Goal: Task Accomplishment & Management: Manage account settings

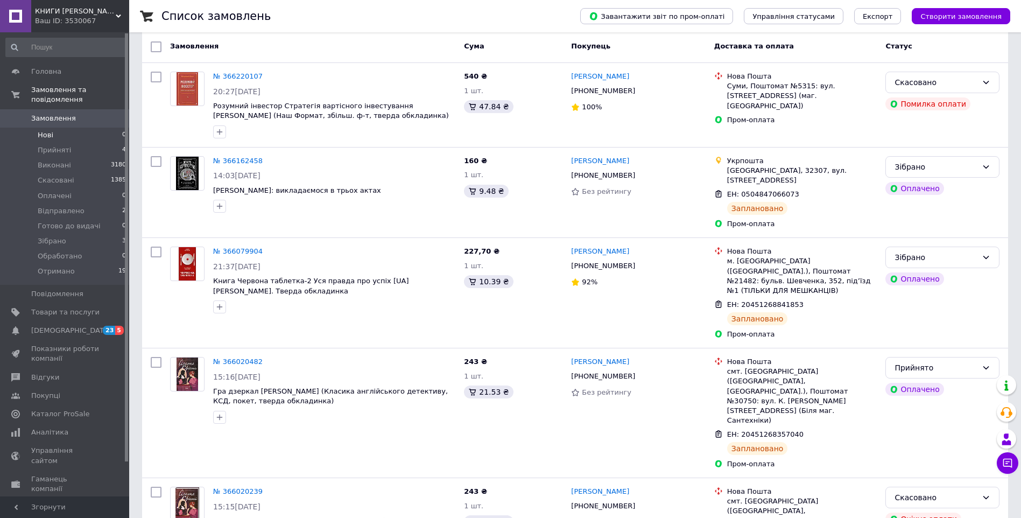
scroll to position [54, 0]
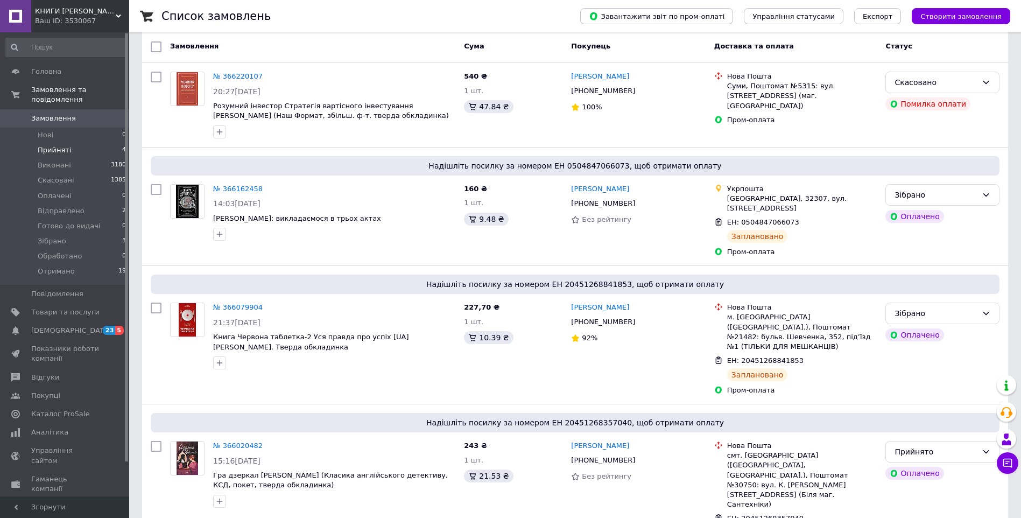
click at [56, 145] on span "Прийняті" at bounding box center [54, 150] width 33 height 10
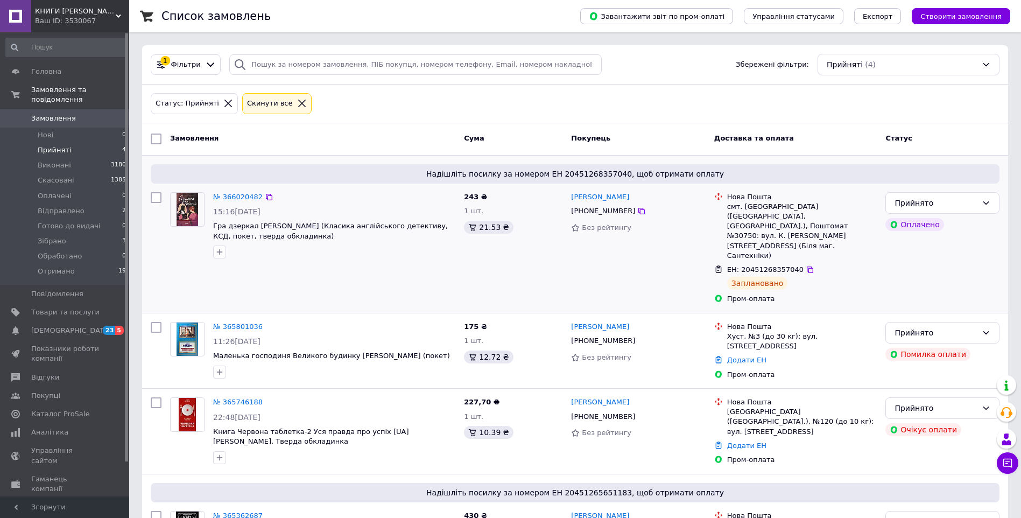
click at [165, 270] on div at bounding box center [155, 248] width 19 height 121
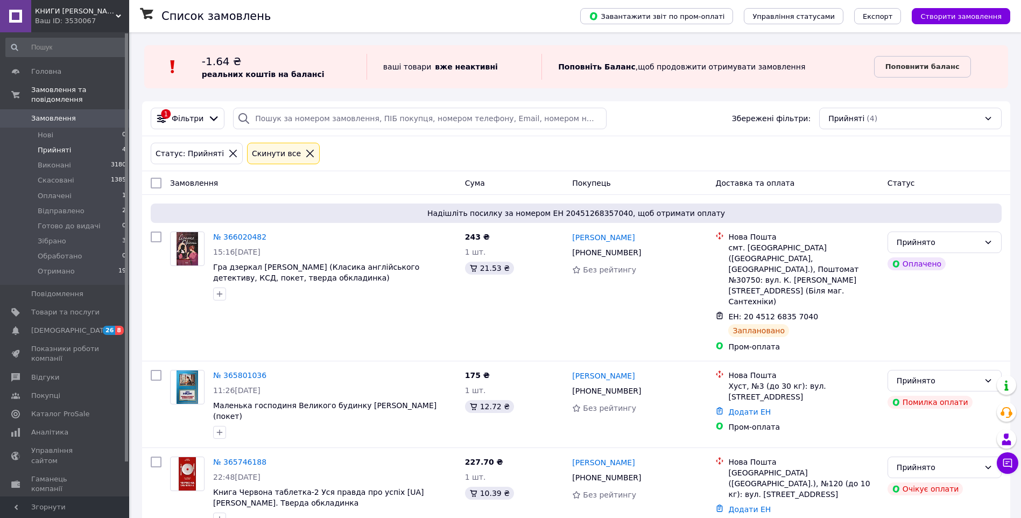
click at [305, 150] on icon at bounding box center [310, 153] width 10 height 10
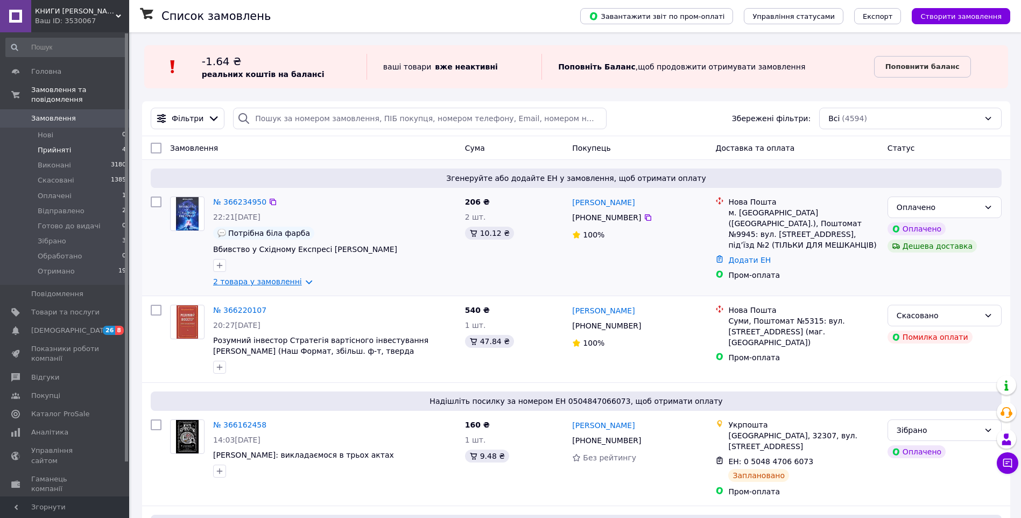
click at [295, 284] on link "2 товара у замовленні" at bounding box center [257, 281] width 89 height 9
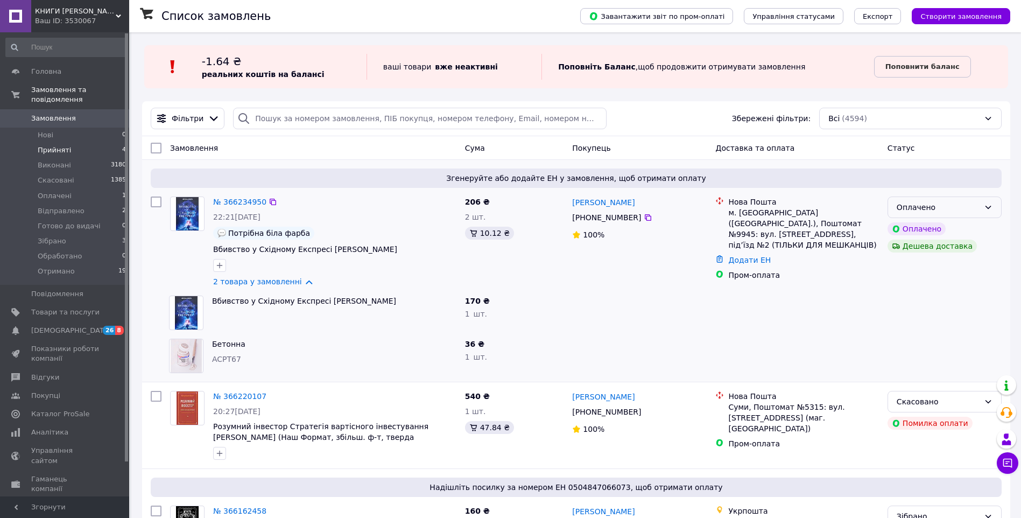
click at [958, 218] on div "Оплачено" at bounding box center [944, 207] width 114 height 22
click at [953, 229] on li "Прийнято" at bounding box center [944, 230] width 113 height 19
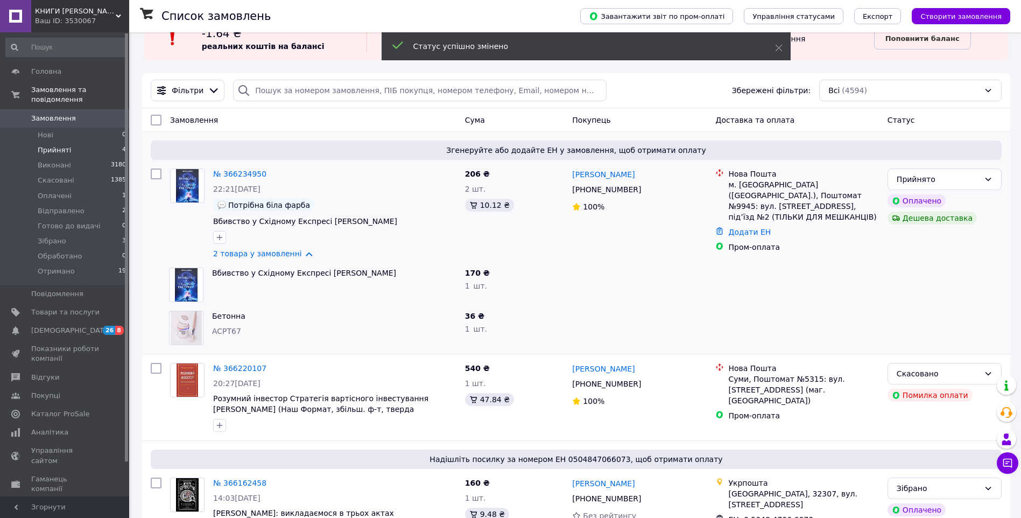
scroll to position [54, 0]
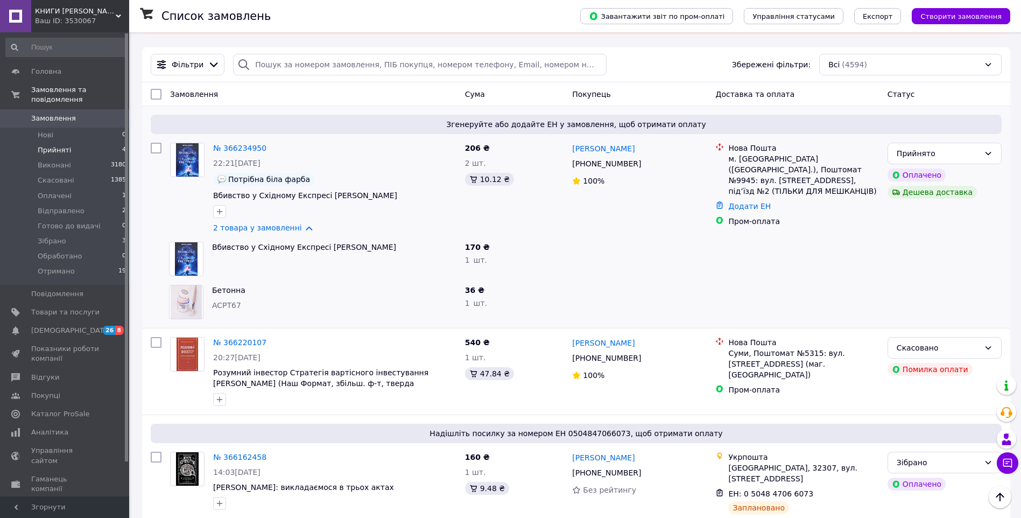
click at [66, 326] on span "[DEMOGRAPHIC_DATA]" at bounding box center [71, 331] width 80 height 10
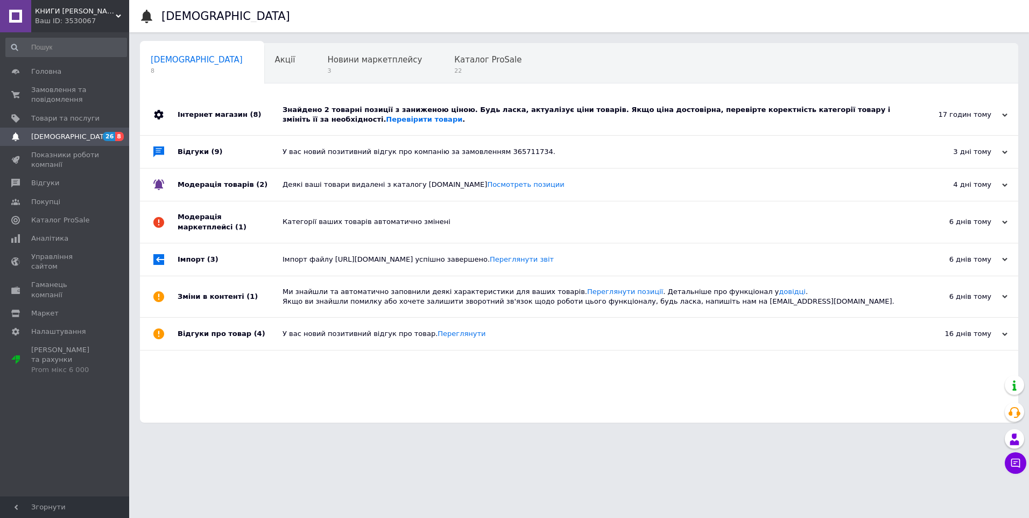
click at [428, 108] on div "Знайдено 2 товарні позиції з заниженою ціною. Будь ласка, актуалізує ціни товар…" at bounding box center [590, 114] width 617 height 19
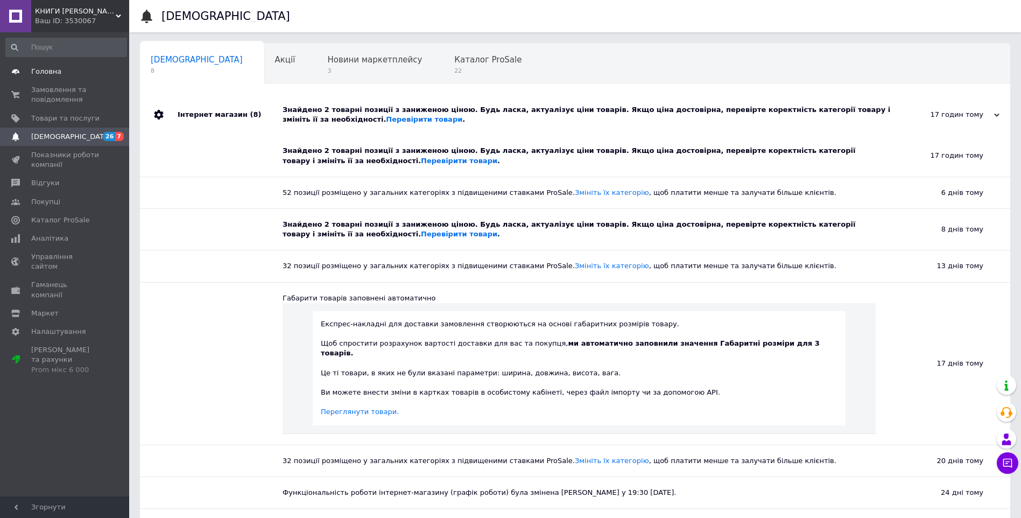
click at [55, 69] on span "Головна" at bounding box center [46, 72] width 30 height 10
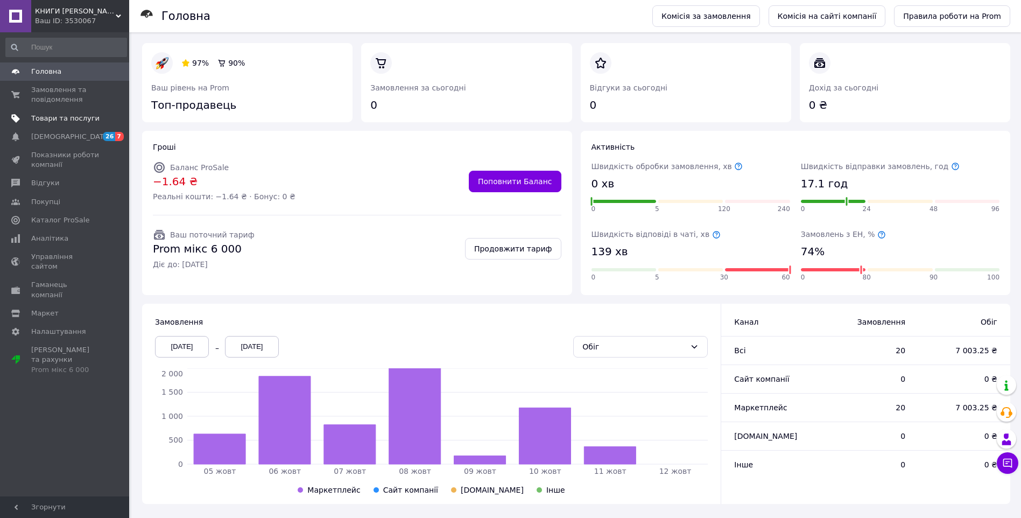
click at [60, 119] on span "Товари та послуги" at bounding box center [65, 119] width 68 height 10
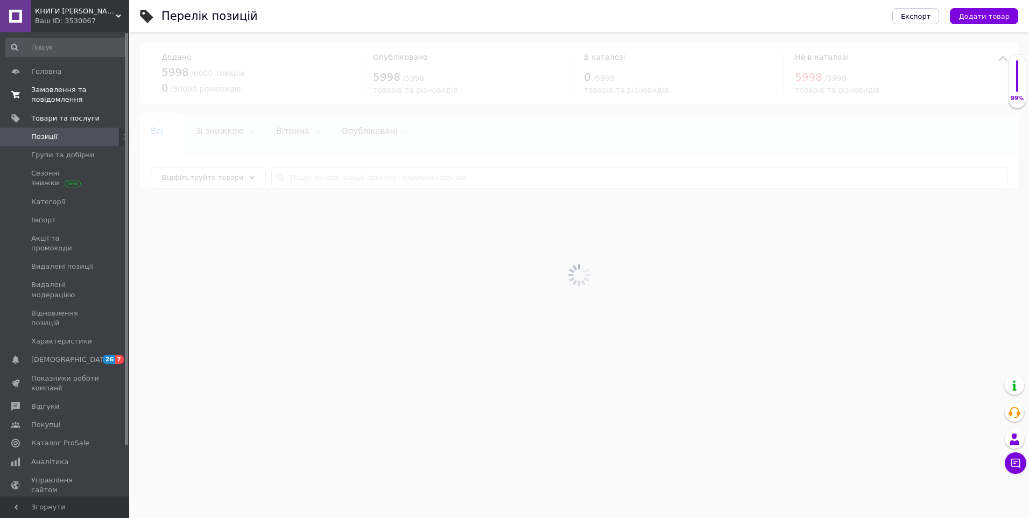
click at [52, 94] on span "Замовлення та повідомлення" at bounding box center [65, 94] width 68 height 19
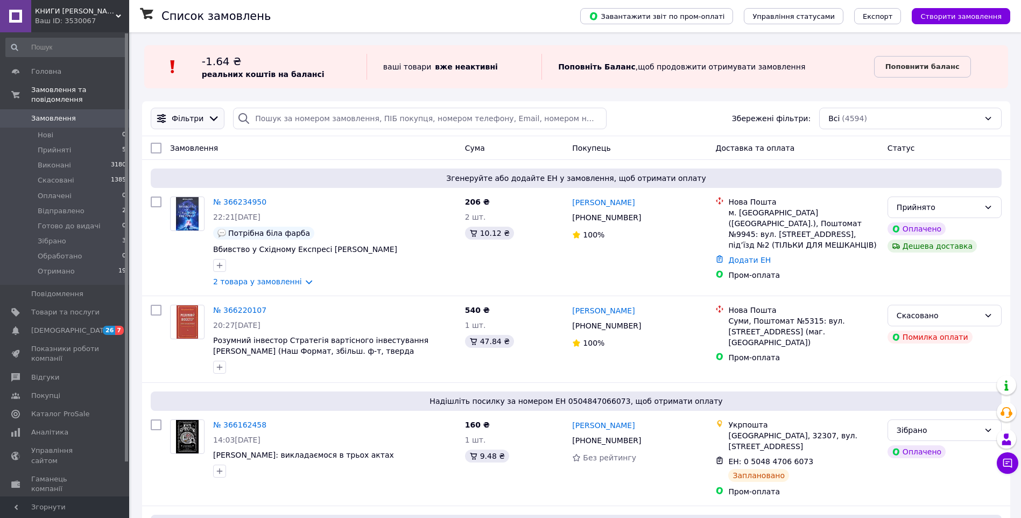
click at [188, 110] on div "Фільтри" at bounding box center [188, 119] width 74 height 22
click at [43, 114] on span "Замовлення" at bounding box center [53, 119] width 45 height 10
click at [209, 116] on icon at bounding box center [214, 118] width 12 height 12
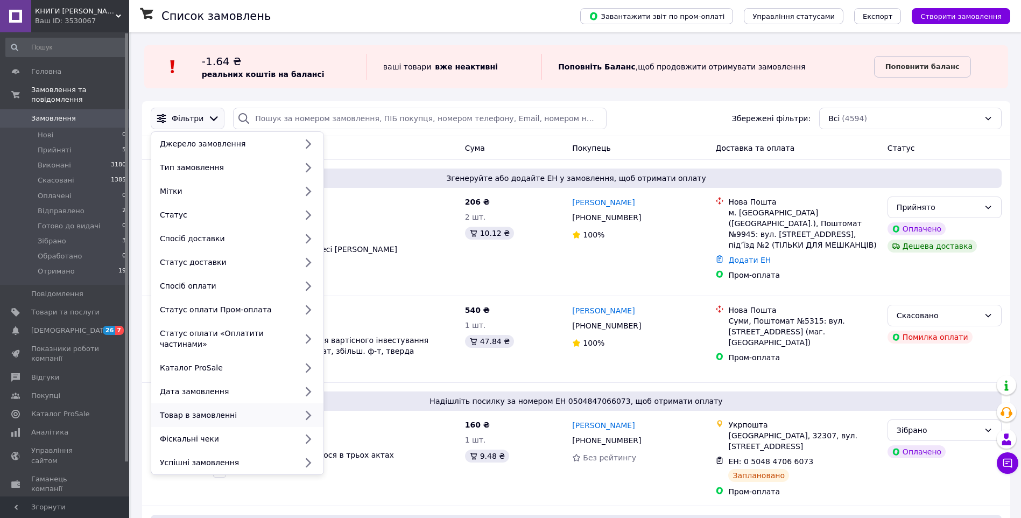
click at [268, 409] on div "Товар в замовленні" at bounding box center [225, 414] width 141 height 11
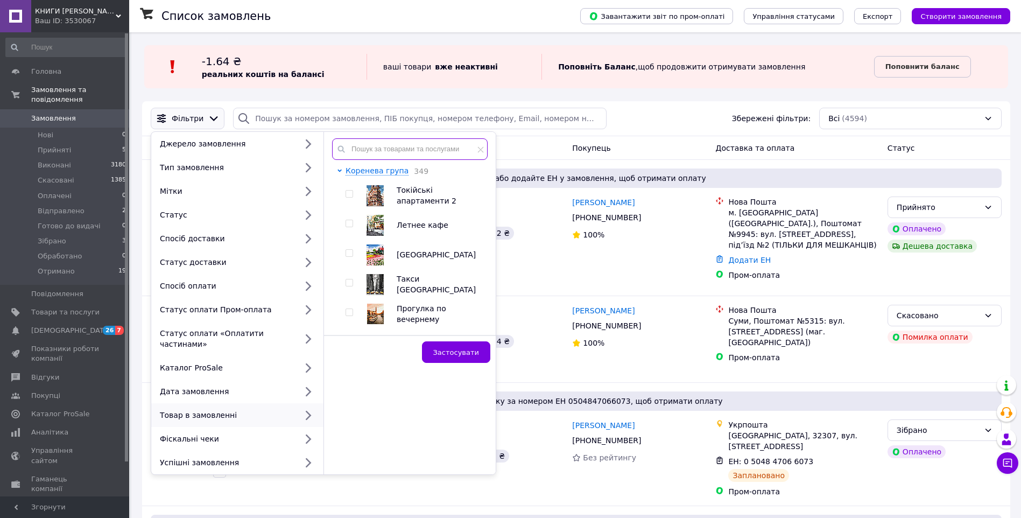
click at [380, 150] on input "text" at bounding box center [409, 149] width 155 height 22
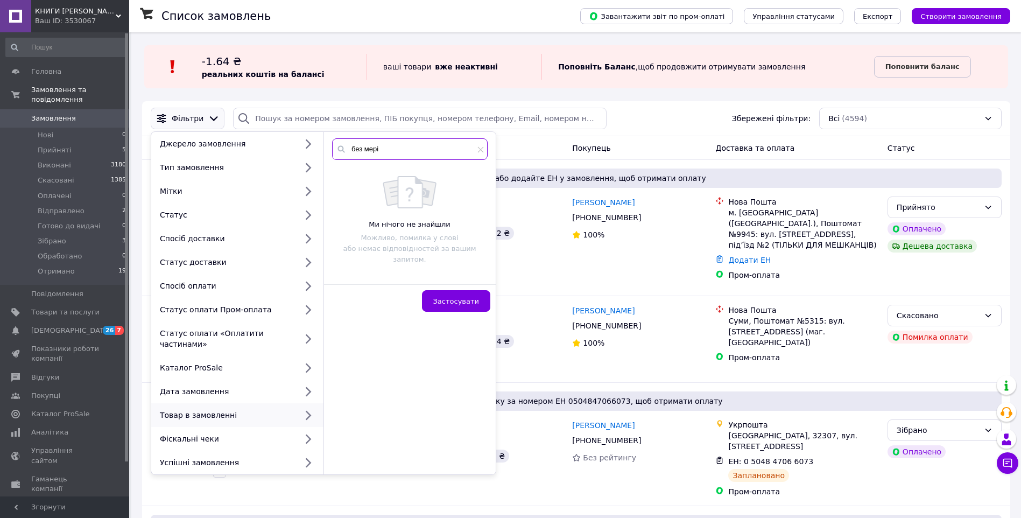
type input "без меріт"
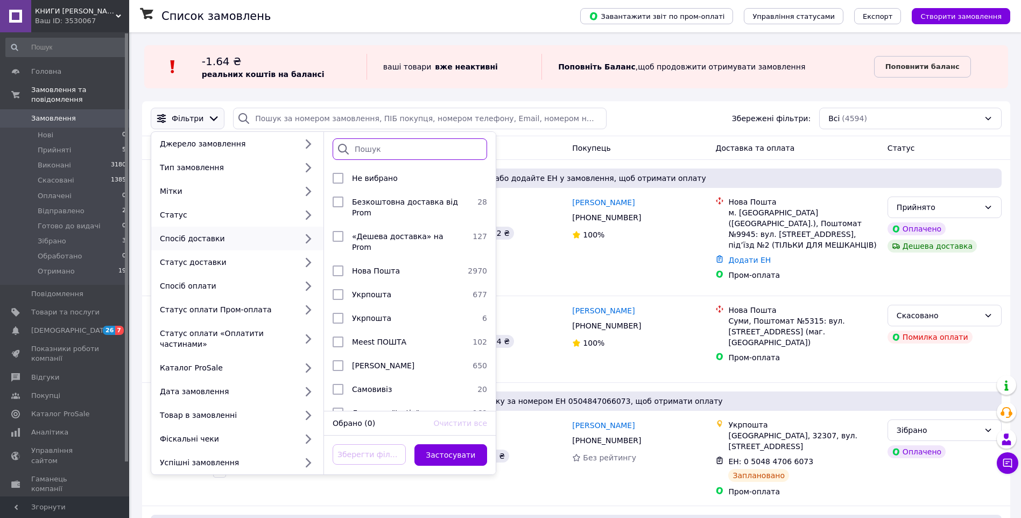
click at [379, 150] on input "search" at bounding box center [410, 149] width 154 height 22
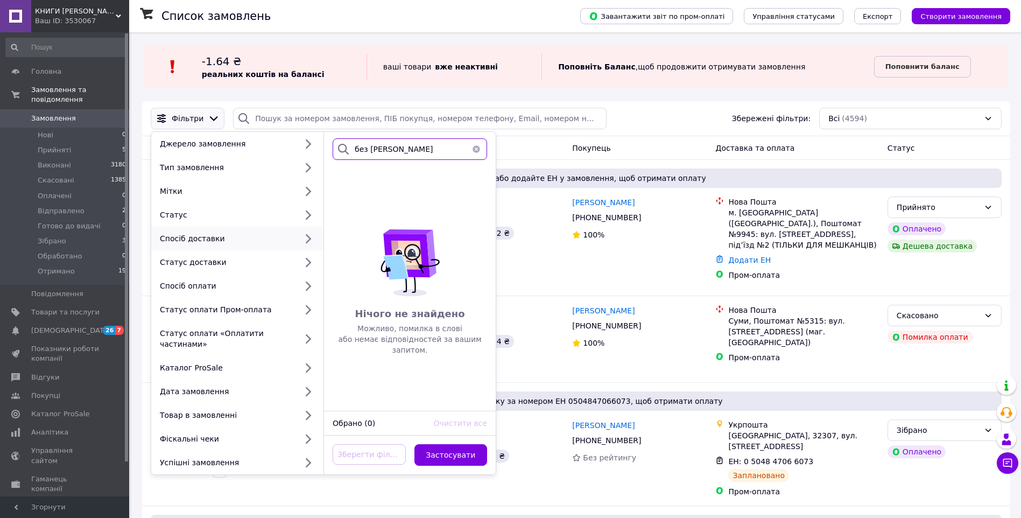
type input "без меріт"
click at [477, 151] on button "button" at bounding box center [476, 149] width 22 height 22
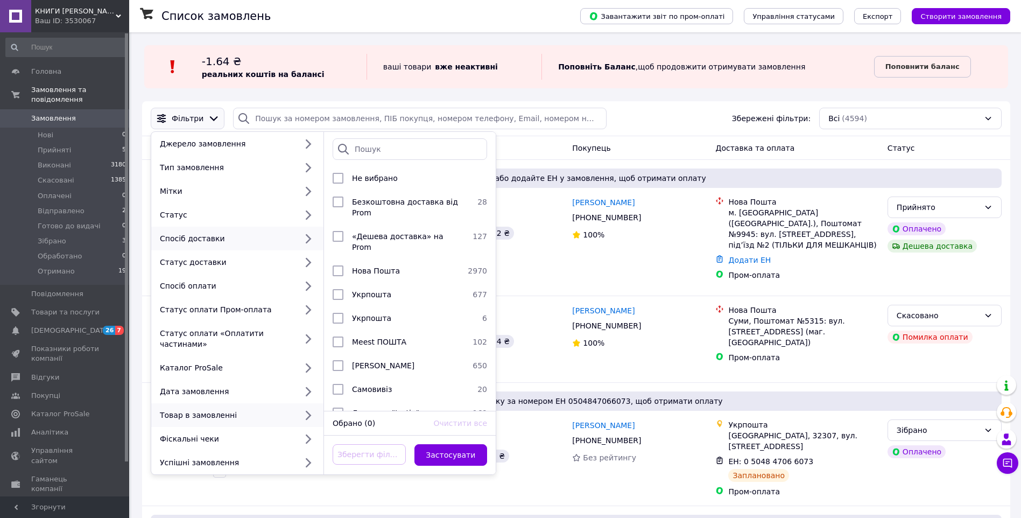
click at [223, 409] on div "Товар в замовленні" at bounding box center [225, 414] width 141 height 11
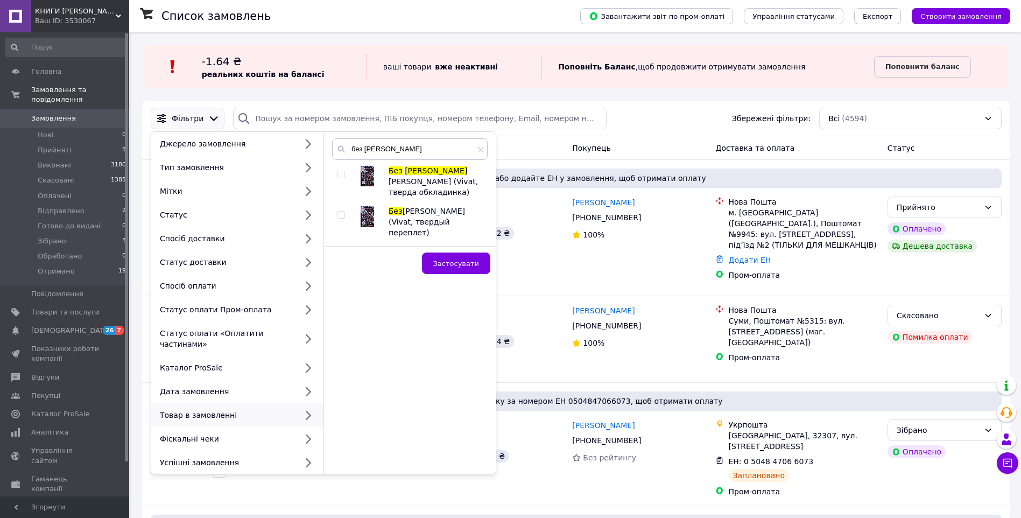
click at [341, 176] on input "checkbox" at bounding box center [340, 174] width 7 height 7
checkbox input "true"
click at [342, 211] on input "checkbox" at bounding box center [340, 214] width 7 height 7
checkbox input "true"
click at [452, 259] on span "Застосувати" at bounding box center [456, 263] width 46 height 8
